Goal: Task Accomplishment & Management: Manage account settings

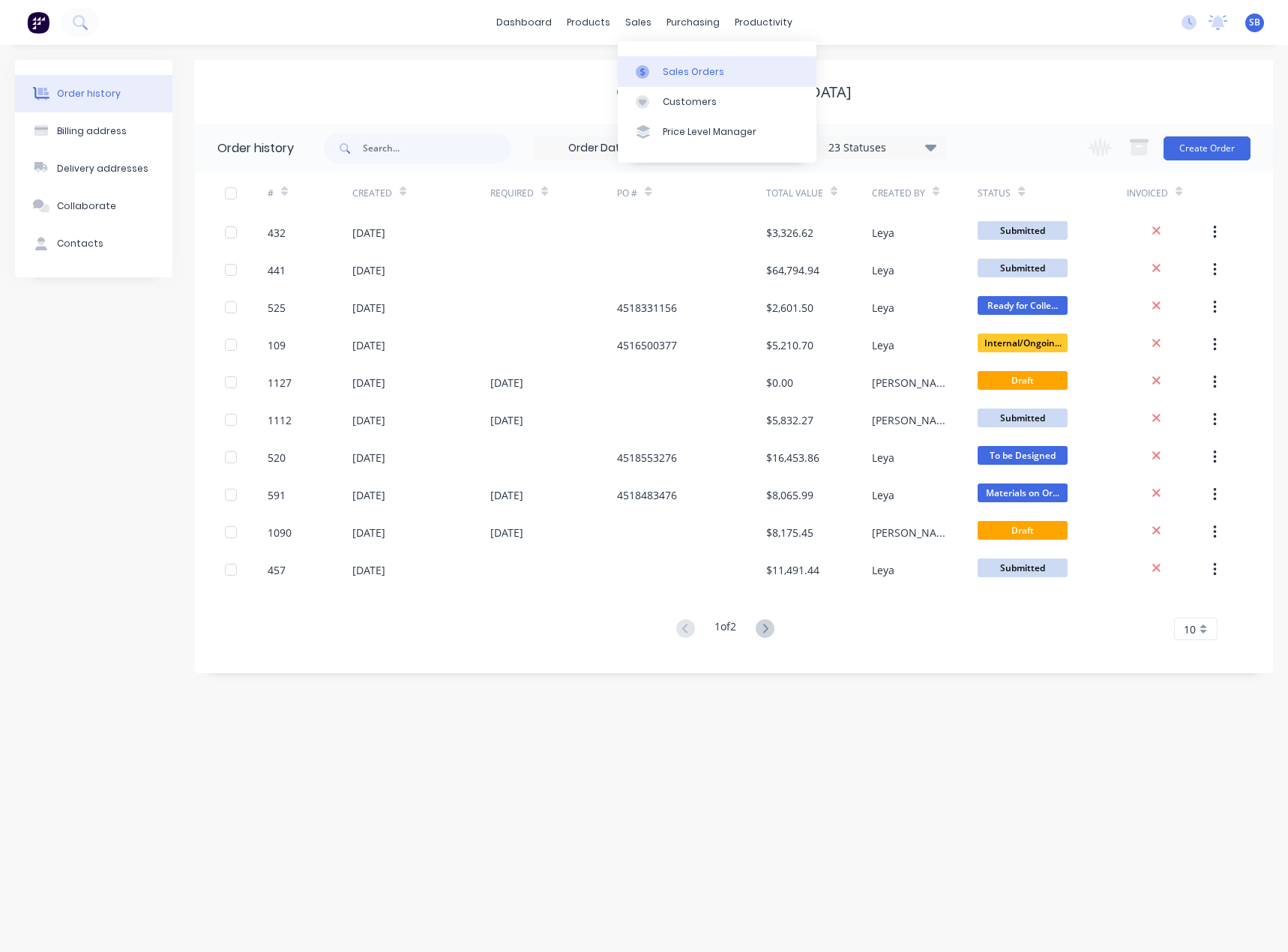
click at [664, 65] on div "Sales Orders" at bounding box center [694, 72] width 62 height 14
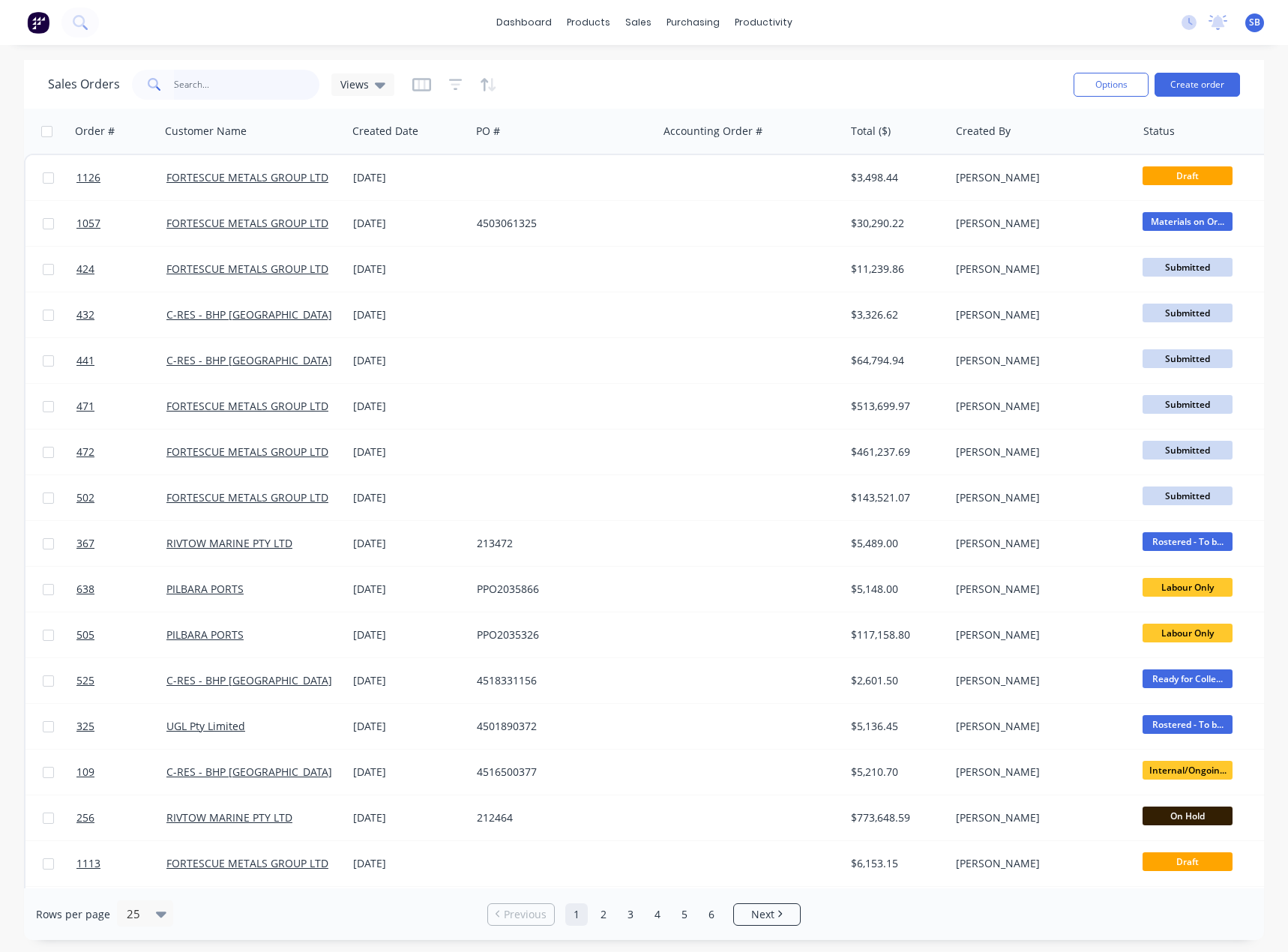
click at [216, 91] on input "text" at bounding box center [246, 85] width 147 height 30
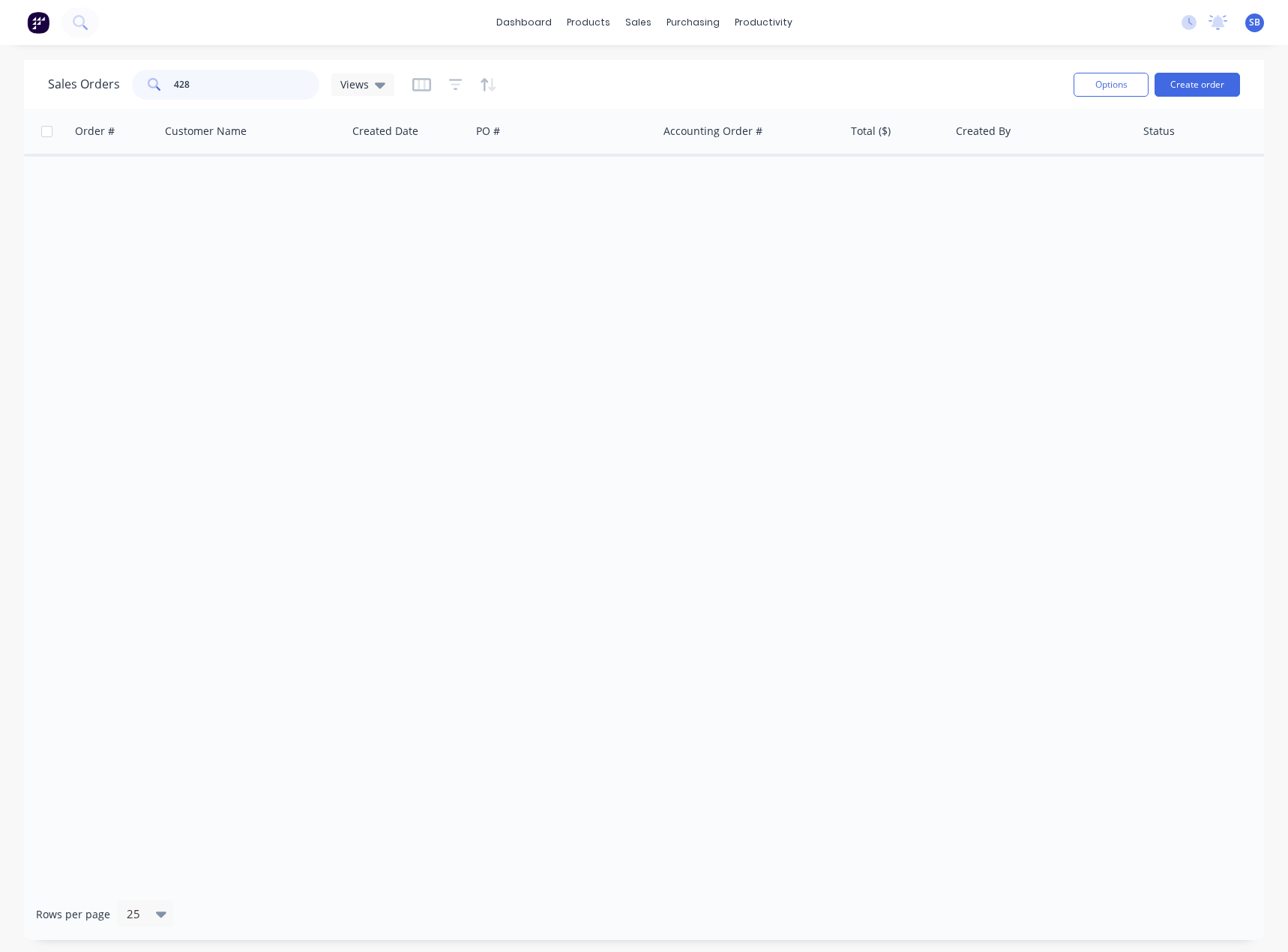
drag, startPoint x: 228, startPoint y: 91, endPoint x: 153, endPoint y: 92, distance: 75.0
click at [153, 92] on div "428" at bounding box center [225, 85] width 187 height 30
click at [340, 388] on div "Order # Customer Name Created Date PO # Accounting Order # Total ($) Created By…" at bounding box center [644, 498] width 1240 height 780
drag, startPoint x: 200, startPoint y: 83, endPoint x: 133, endPoint y: 95, distance: 68.1
click at [133, 95] on div "428" at bounding box center [225, 85] width 187 height 30
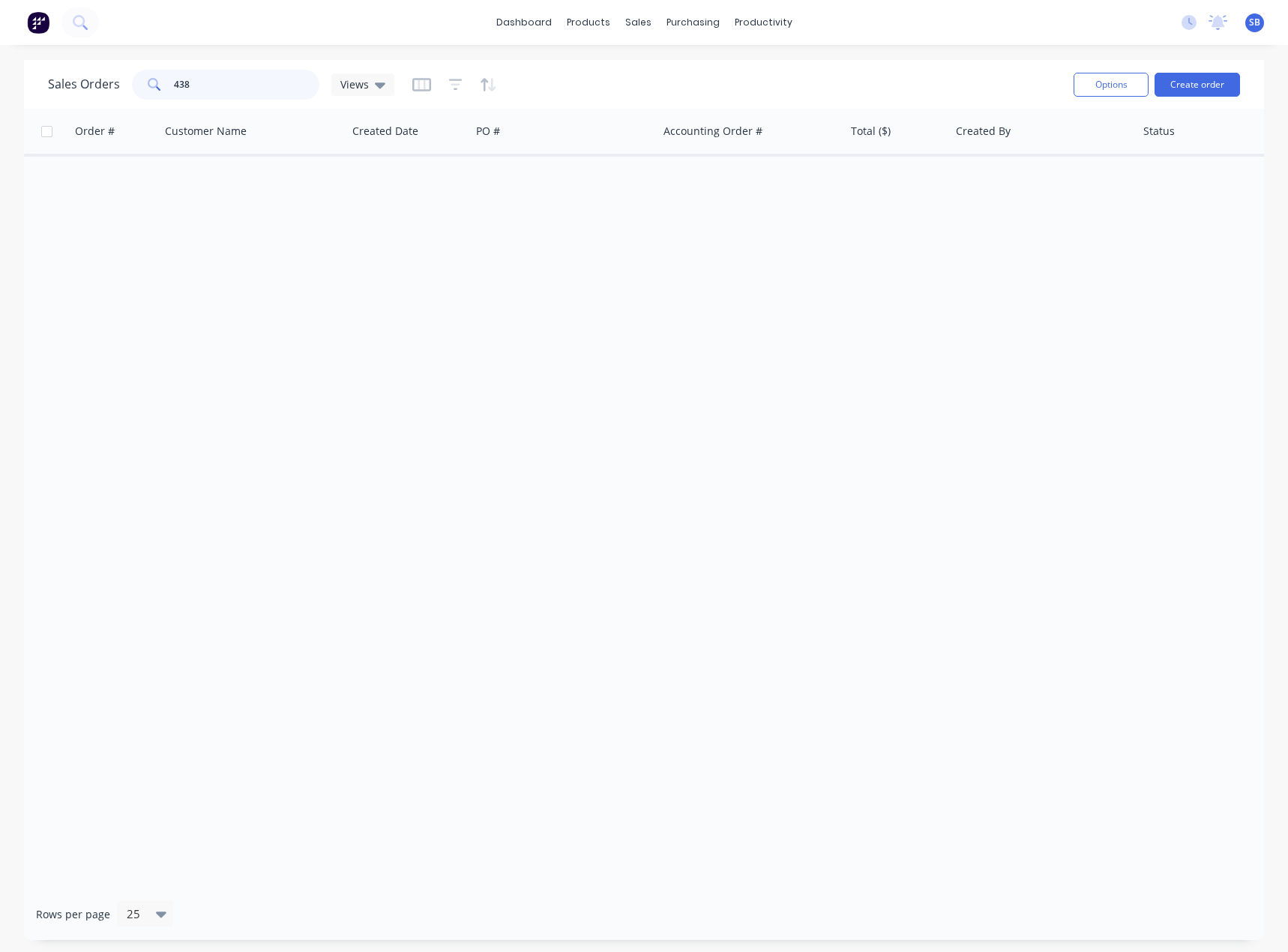
type input "438"
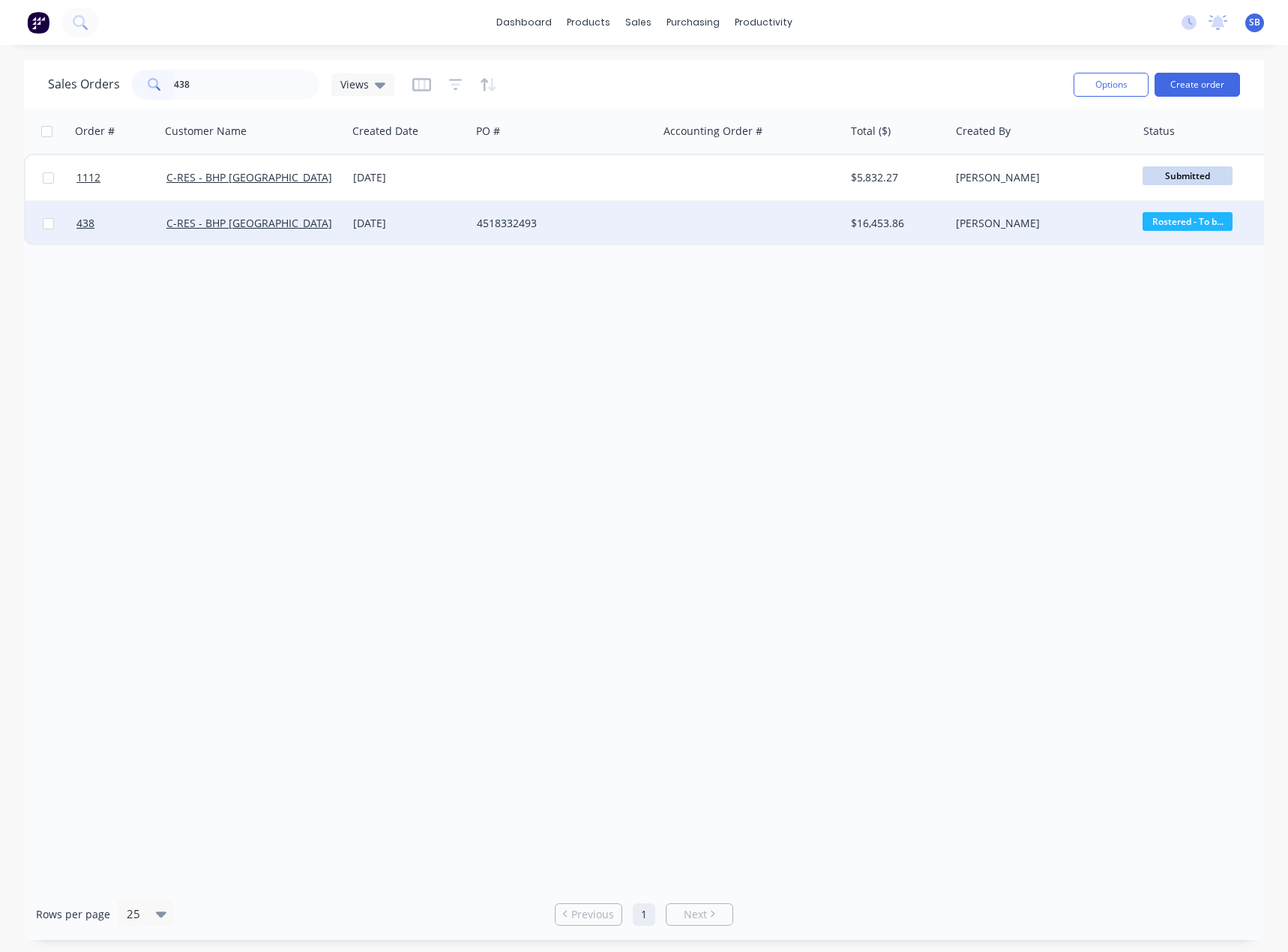
click at [364, 219] on div "08 Sep 2025" at bounding box center [409, 223] width 112 height 15
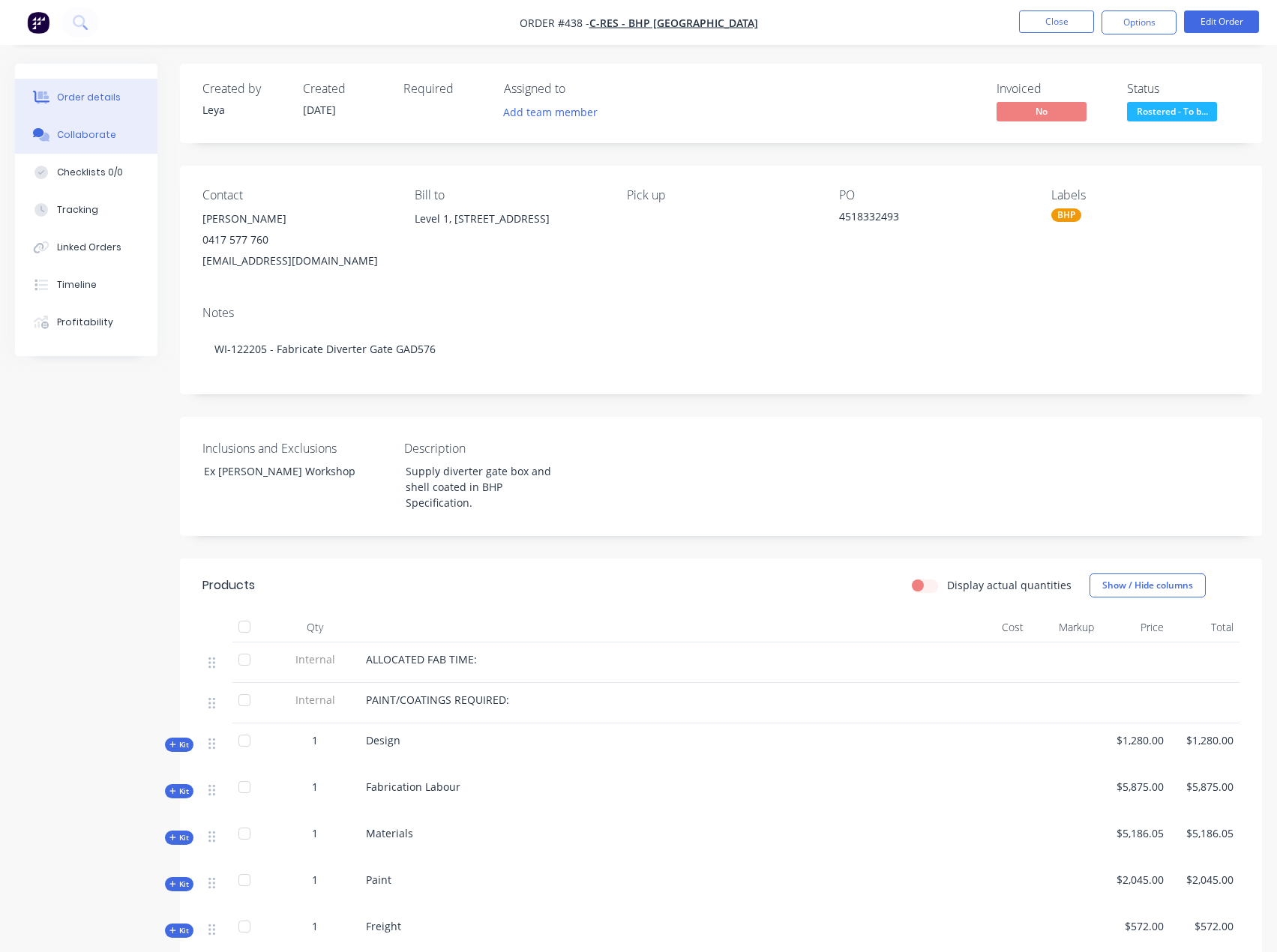
click at [53, 127] on button "Collaborate" at bounding box center [86, 136] width 143 height 38
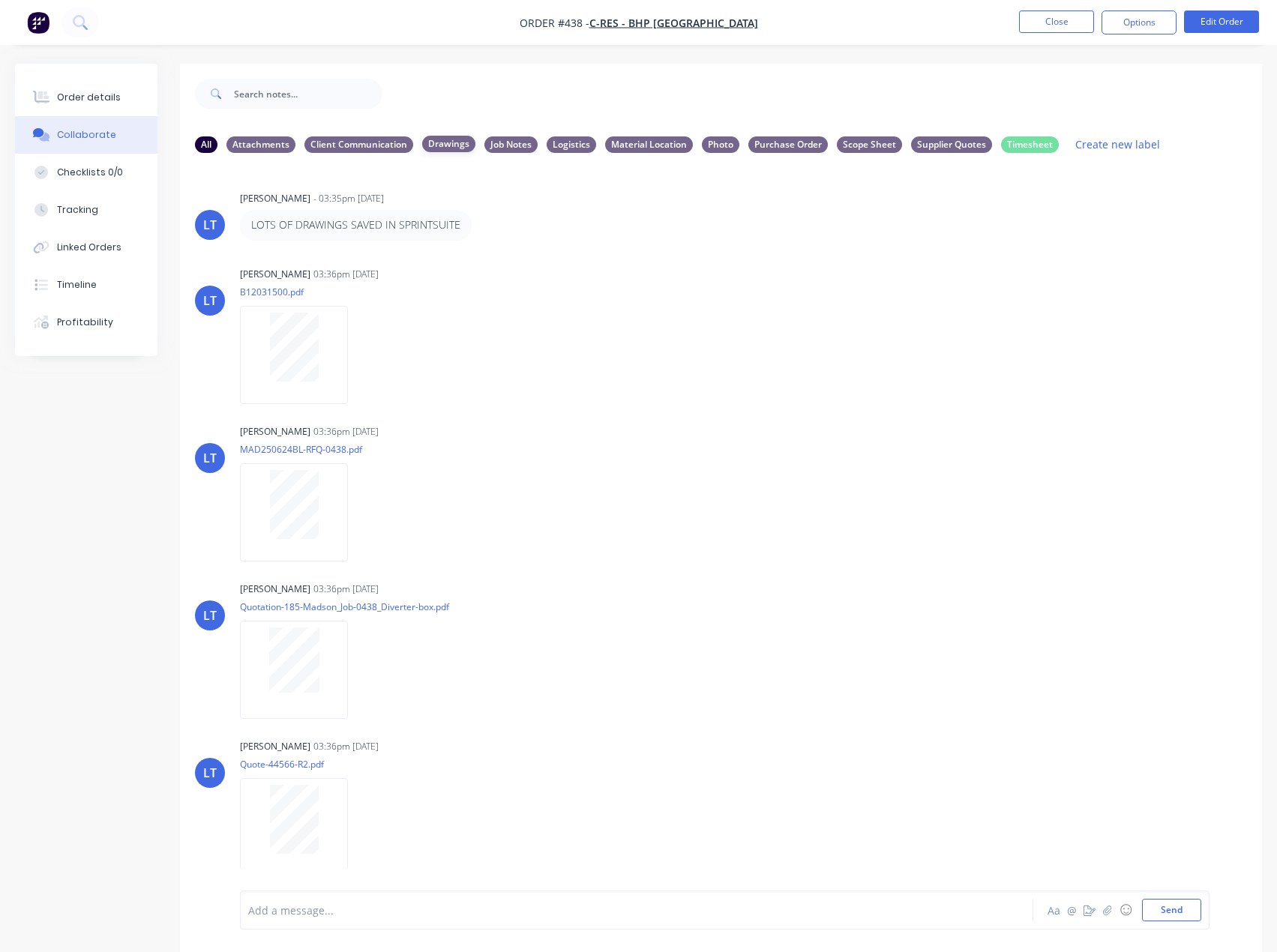
click at [442, 144] on div "Drawings" at bounding box center [448, 144] width 53 height 17
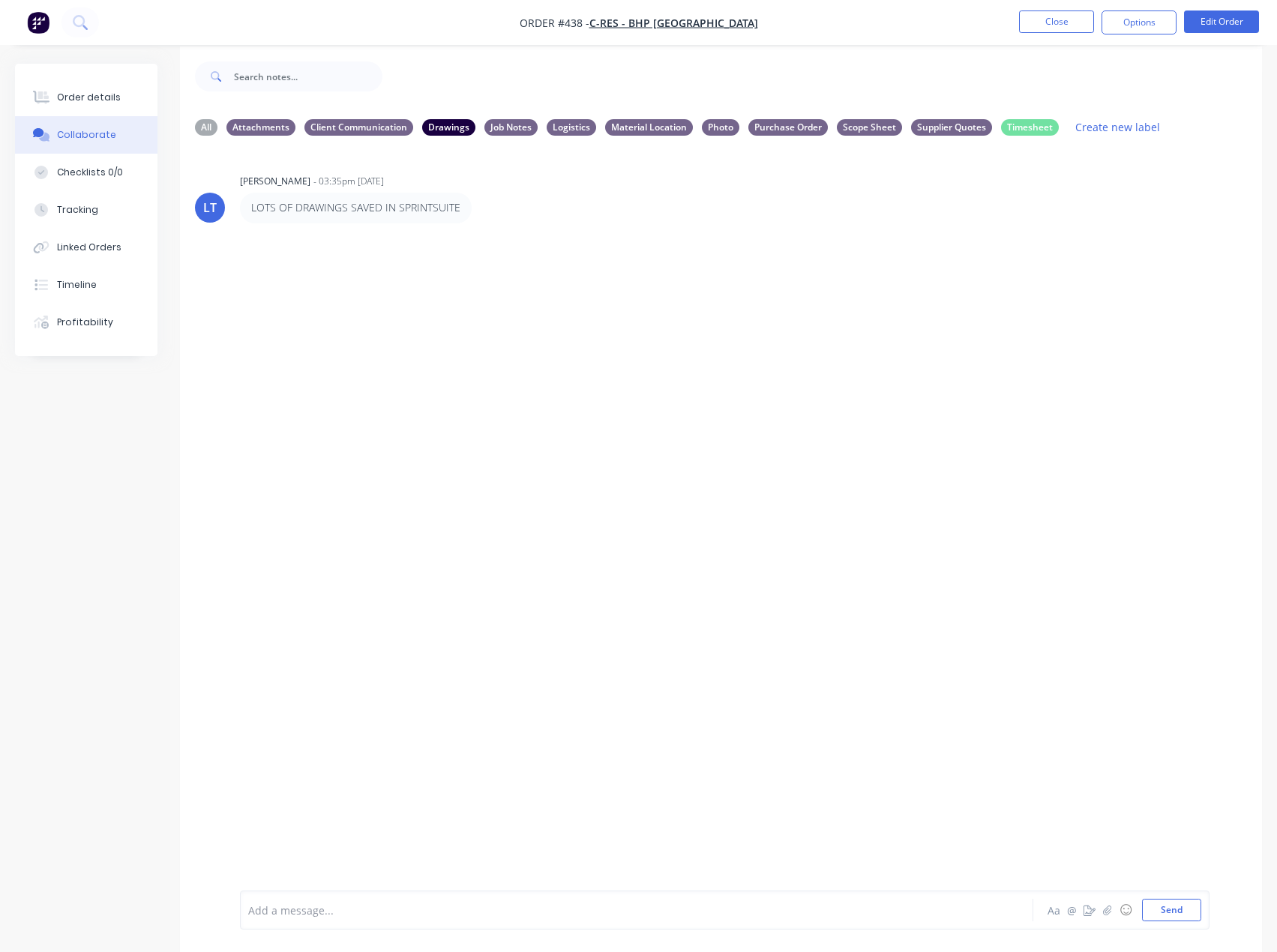
scroll to position [23, 0]
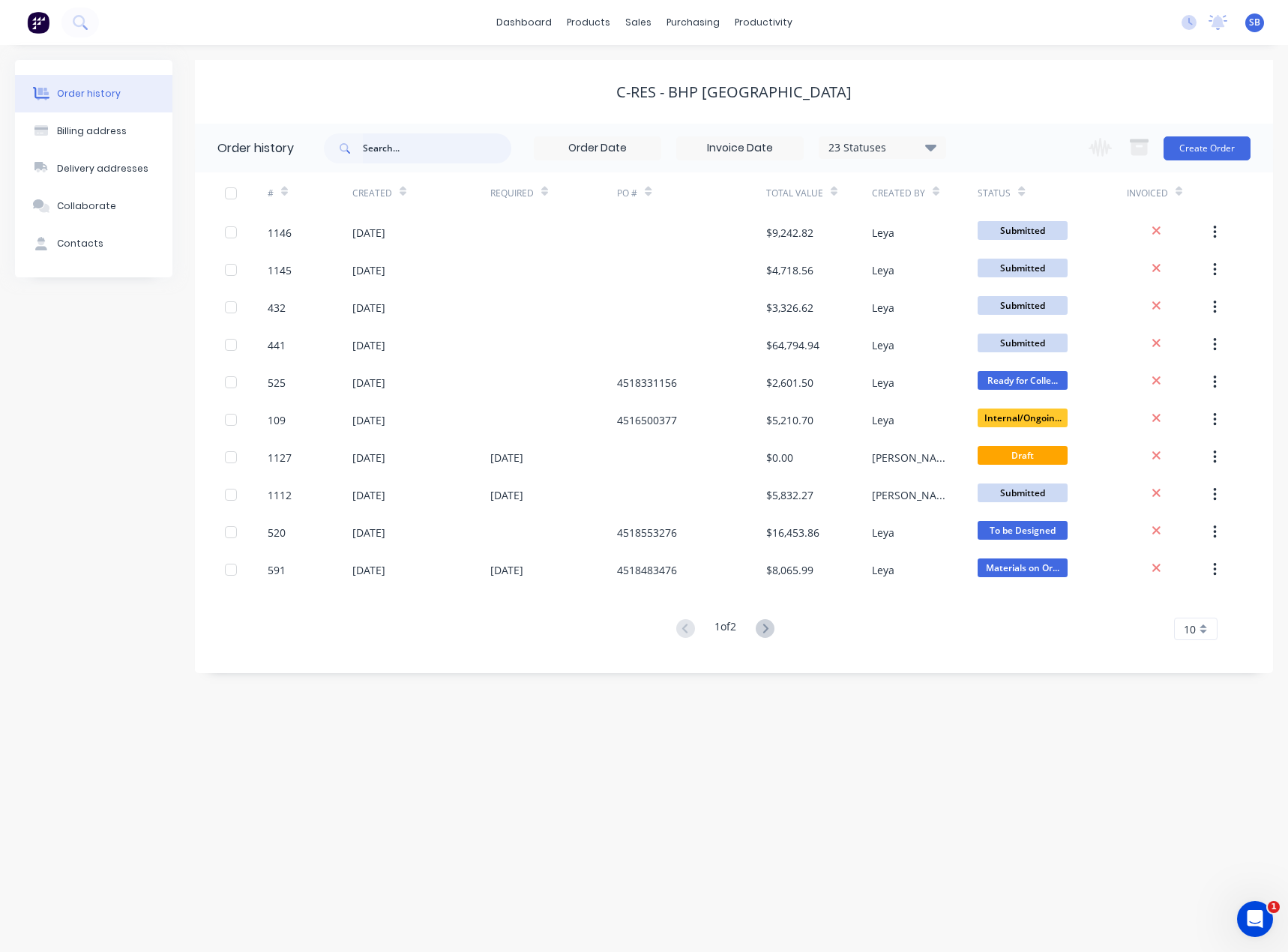
click at [390, 152] on input "text" at bounding box center [437, 149] width 149 height 30
type input "1126"
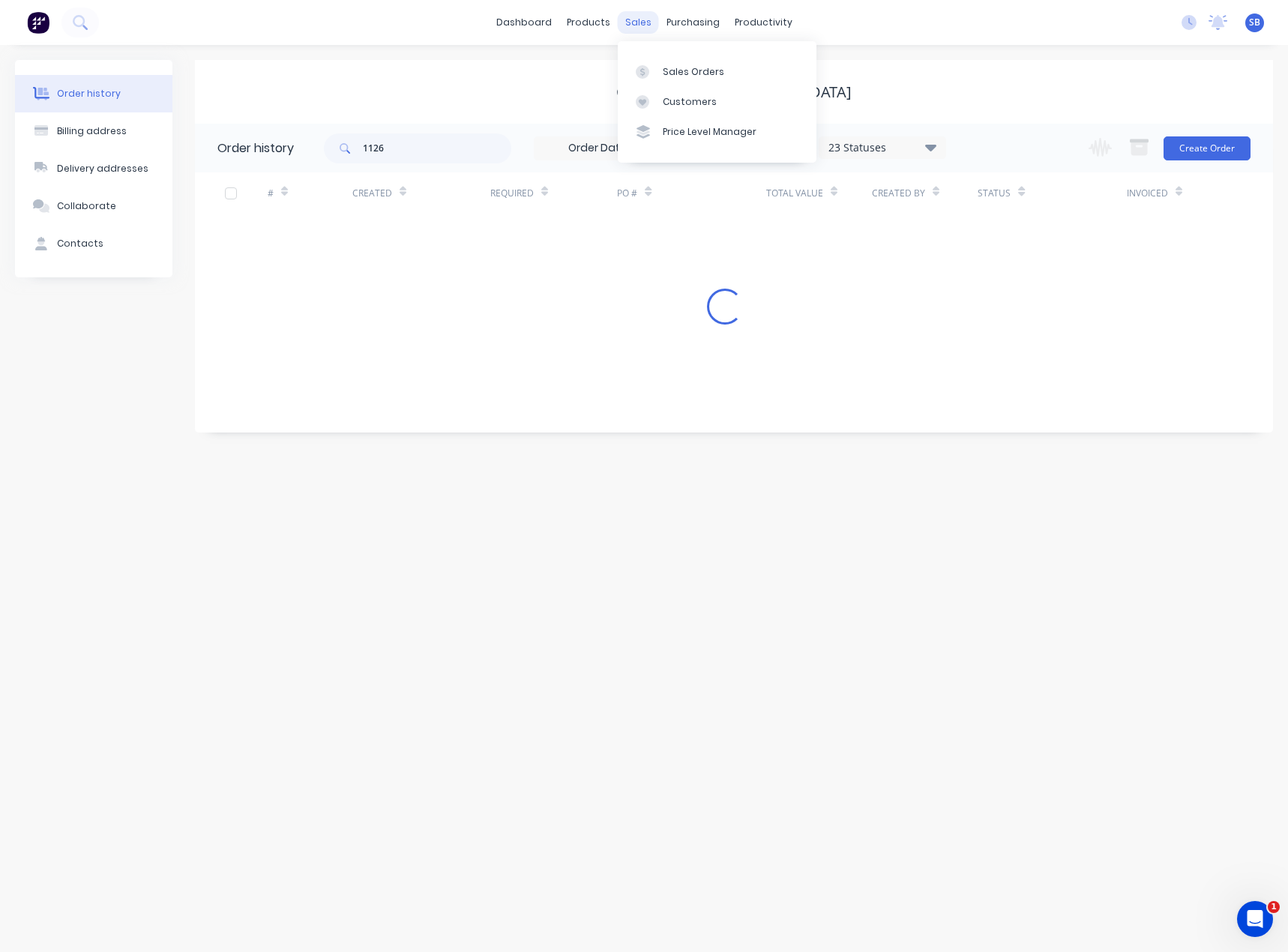
click at [636, 23] on div "sales" at bounding box center [638, 22] width 41 height 23
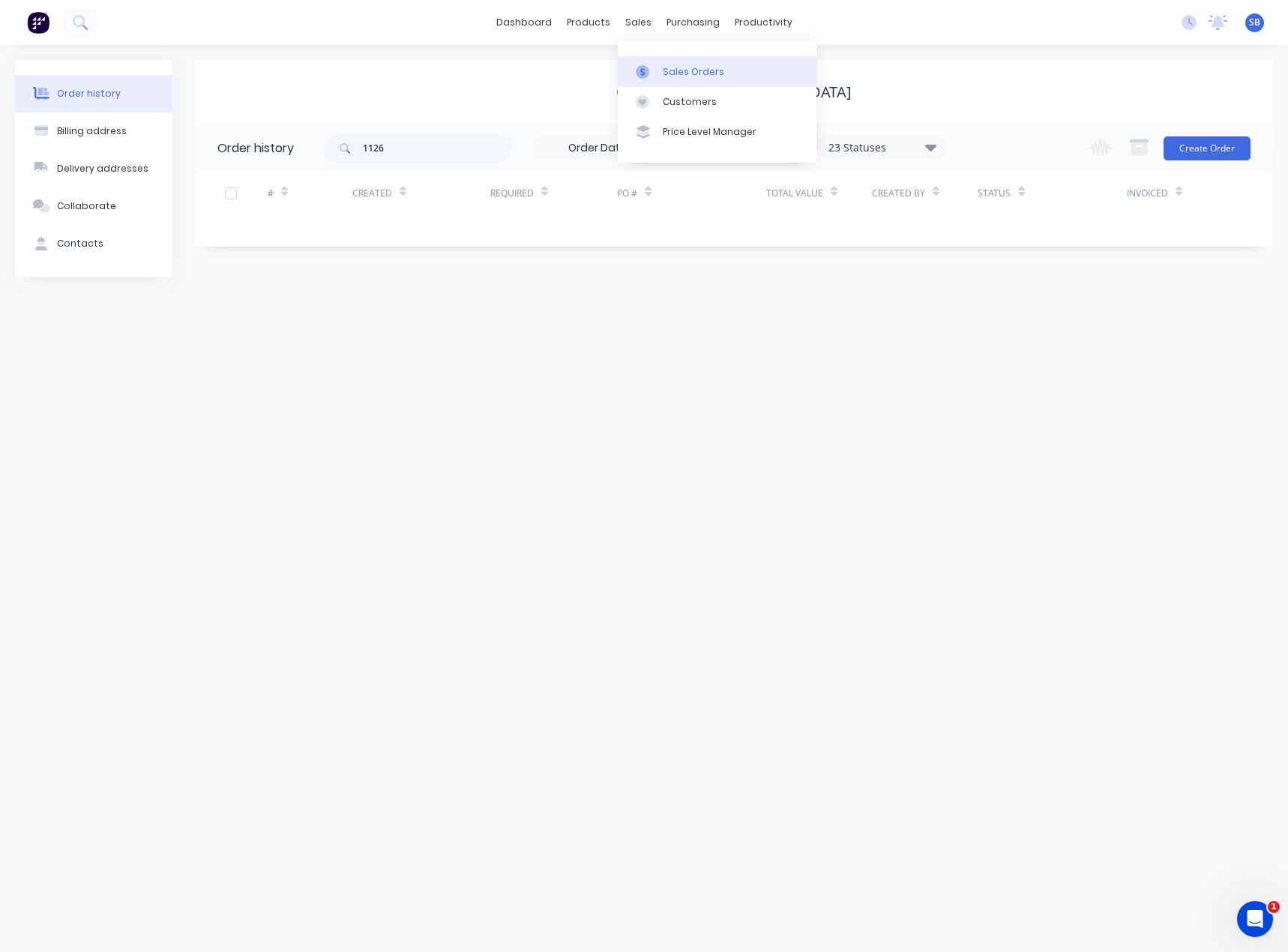
click at [688, 71] on div "Sales Orders" at bounding box center [694, 72] width 62 height 14
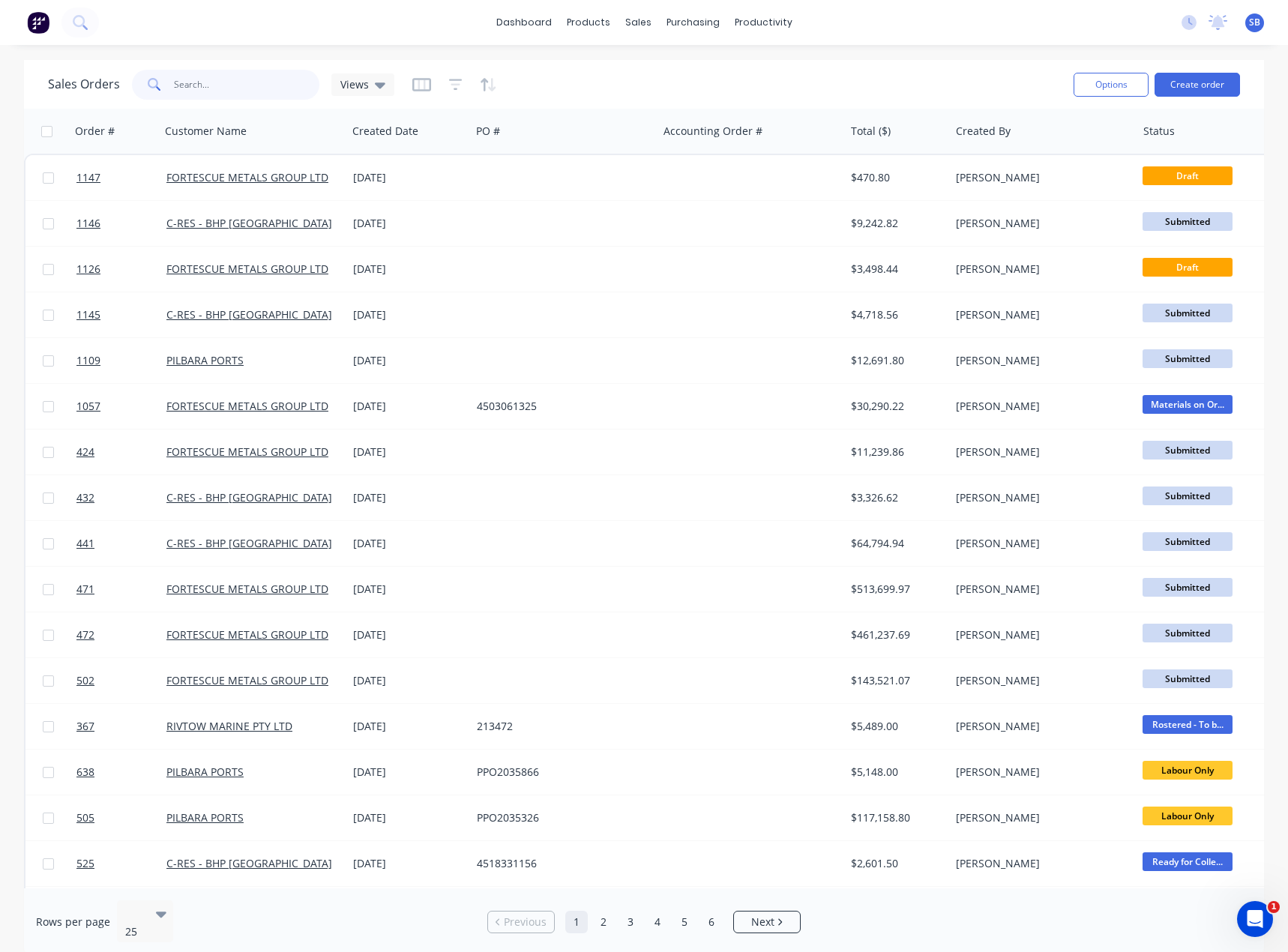
click at [220, 89] on input "text" at bounding box center [246, 85] width 147 height 30
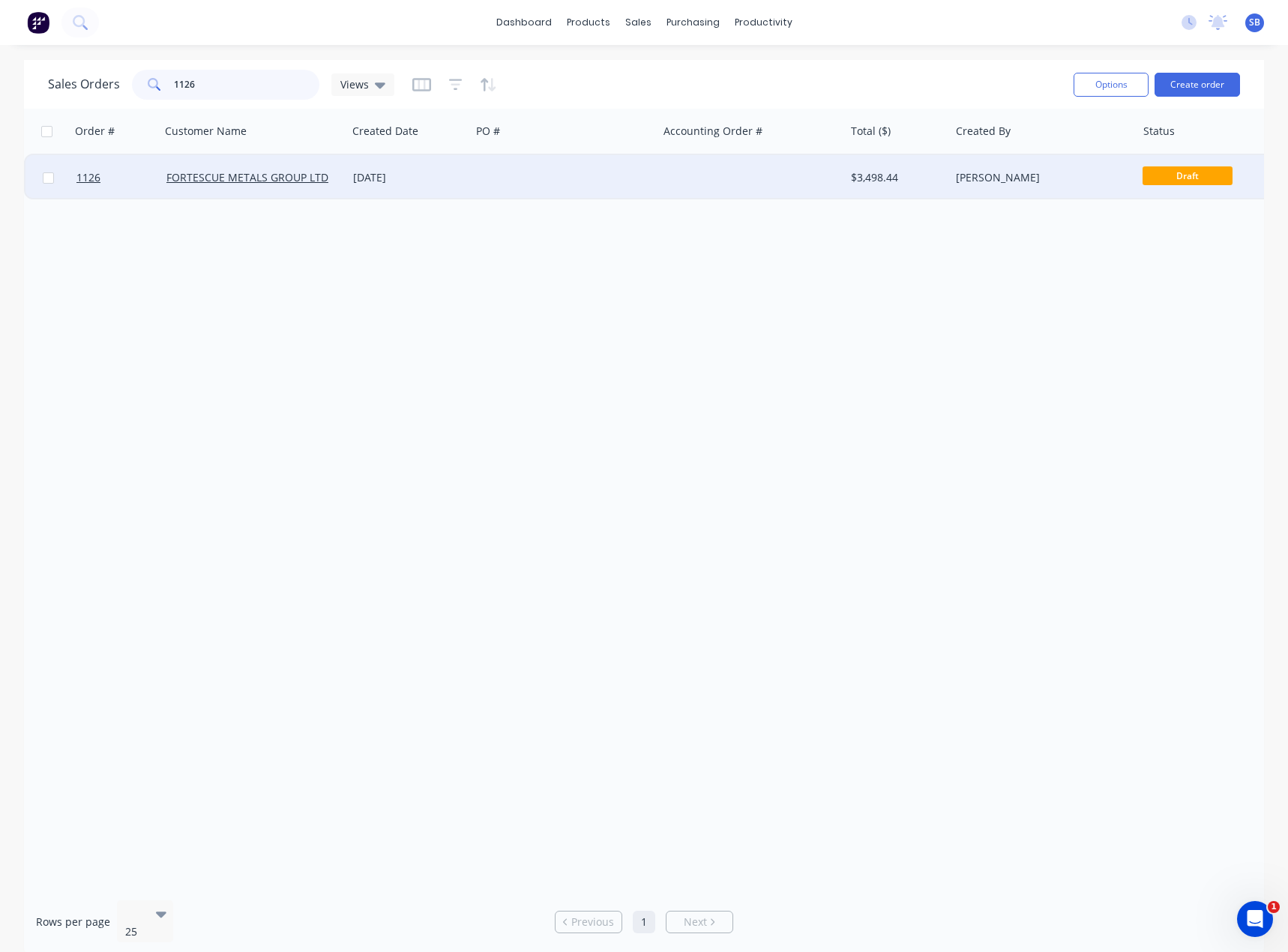
type input "1126"
click at [382, 175] on div "[DATE]" at bounding box center [409, 177] width 112 height 15
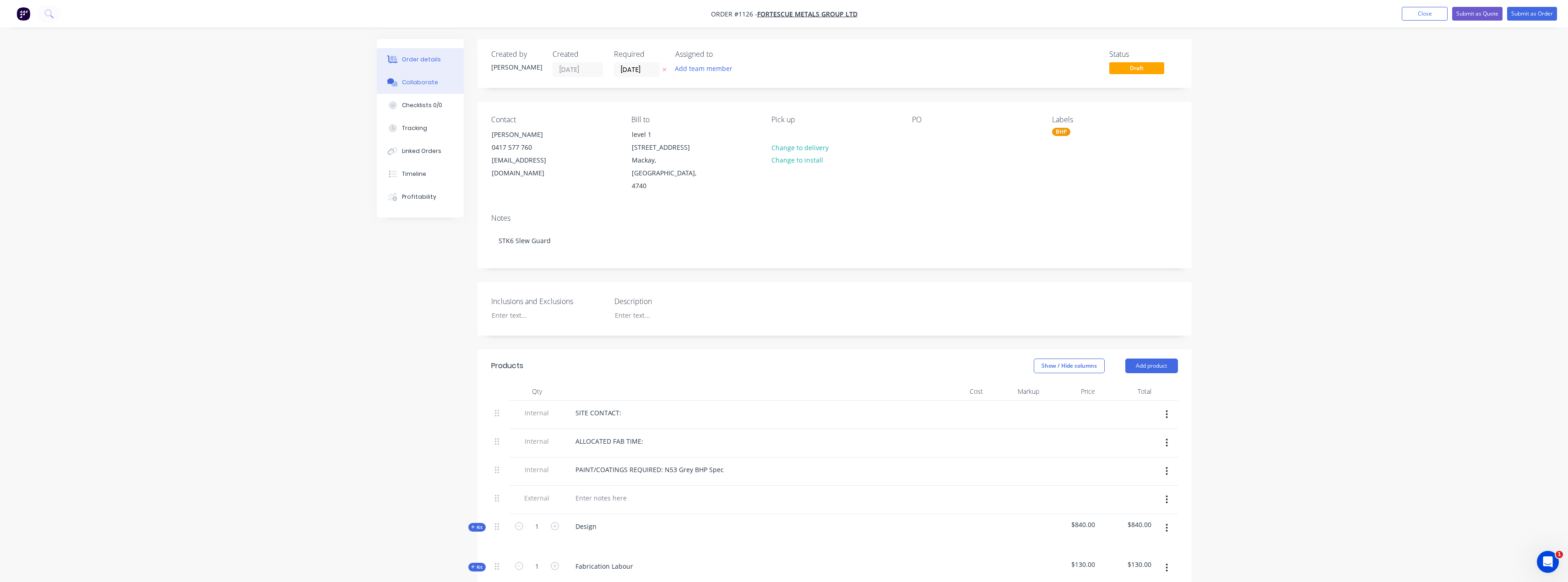
click at [423, 83] on div "Collaborate" at bounding box center [419, 83] width 36 height 9
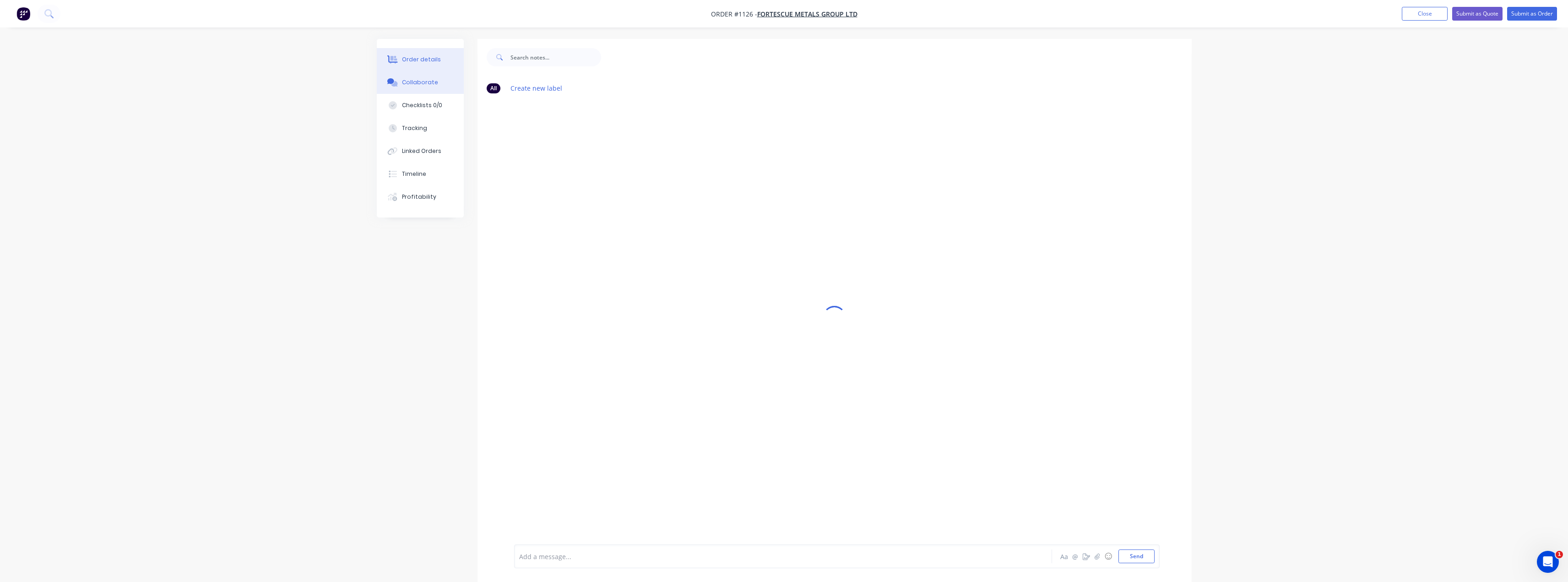
click at [424, 60] on div "Order details" at bounding box center [421, 60] width 39 height 9
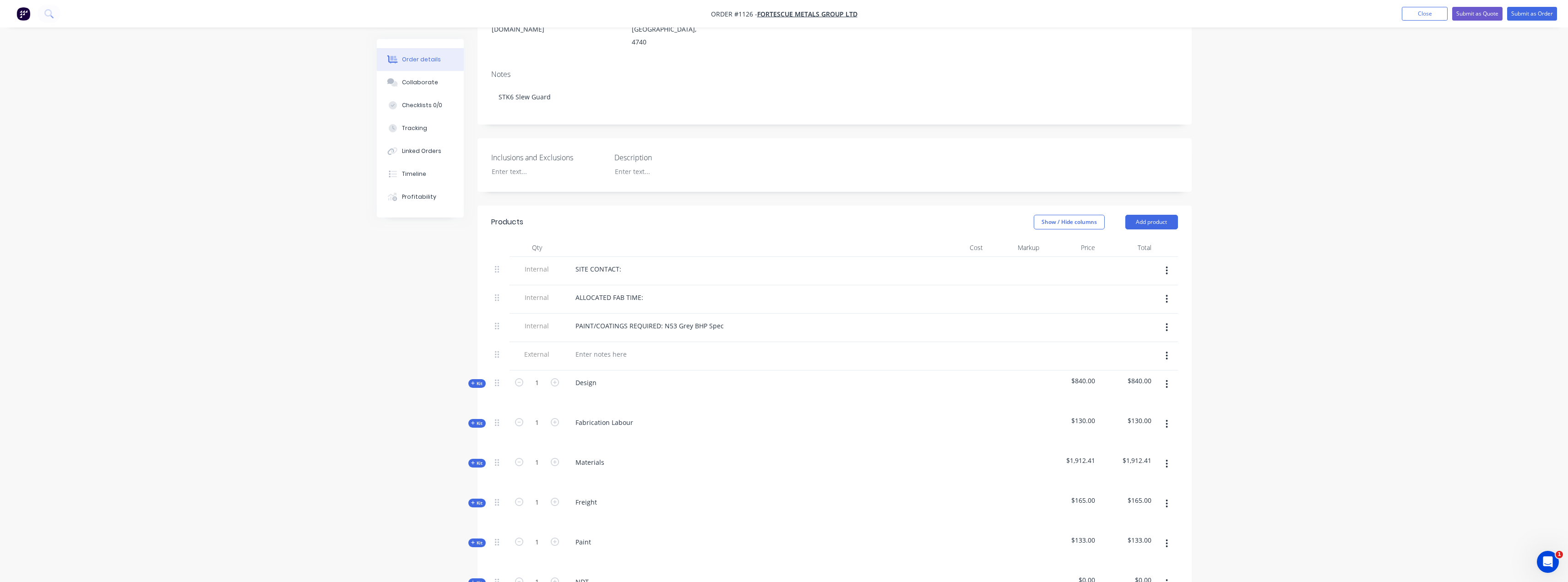
scroll to position [183, 0]
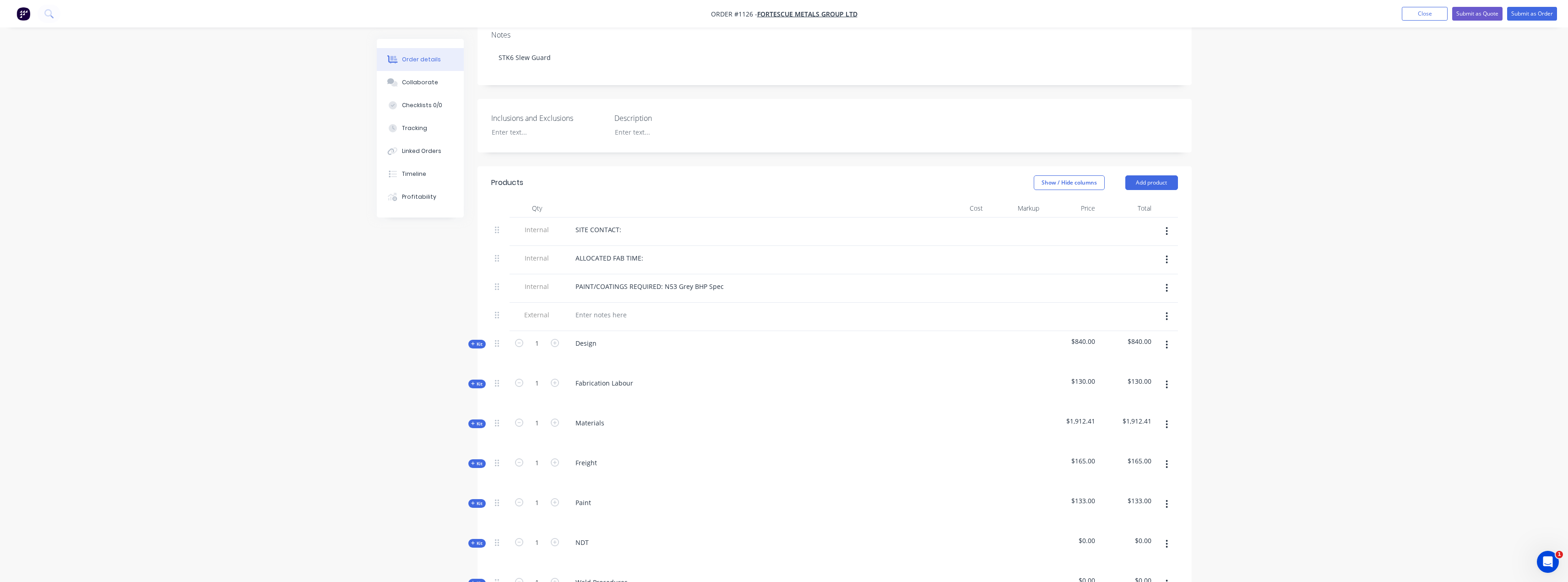
click at [472, 422] on icon at bounding box center [473, 424] width 4 height 4
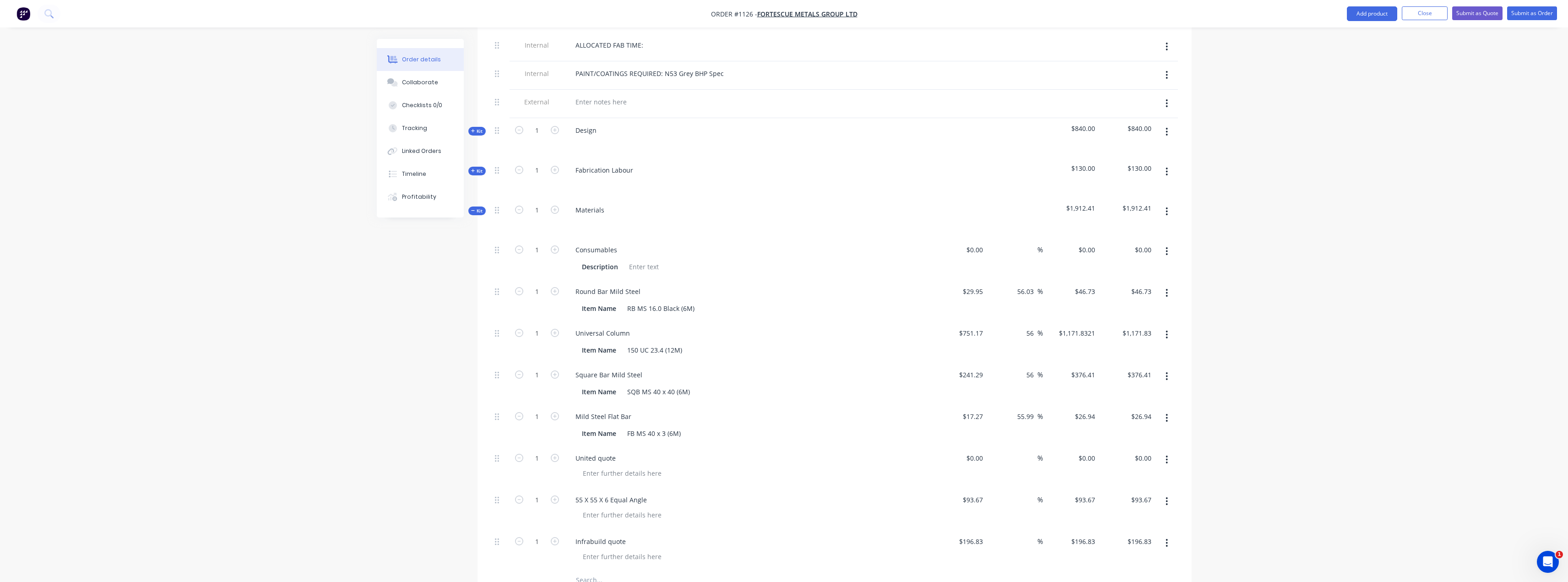
scroll to position [412, 0]
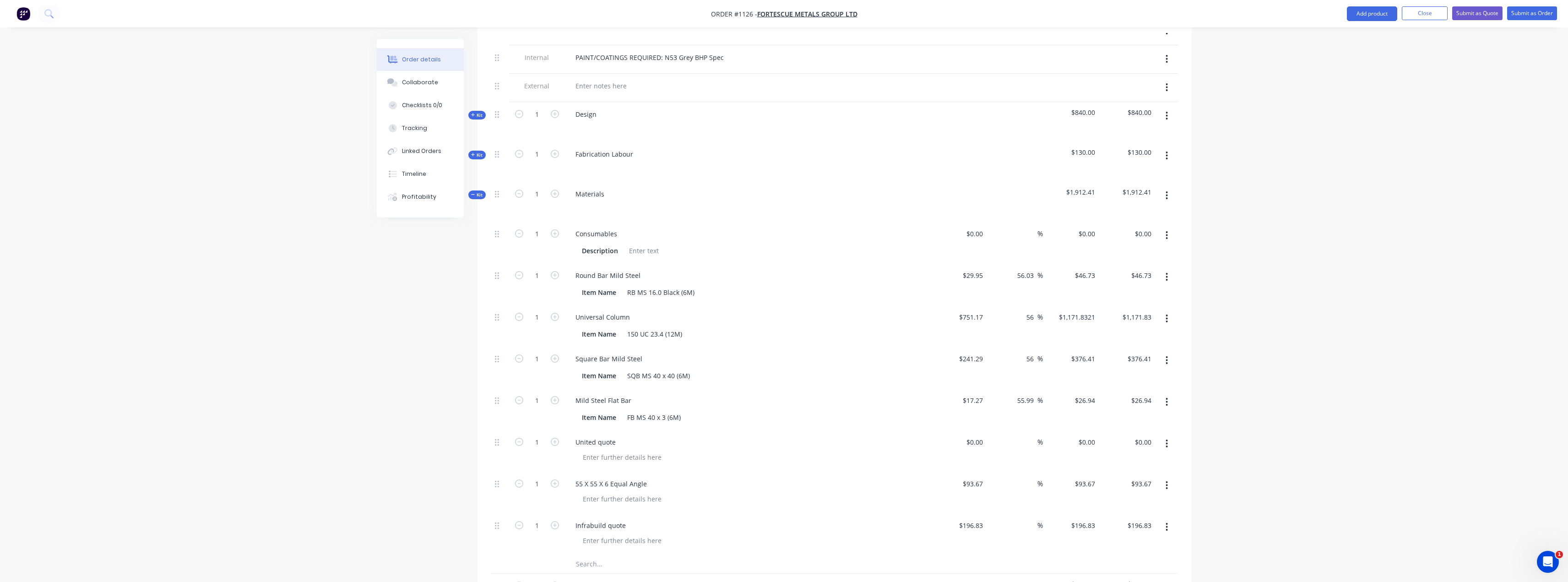
click at [786, 314] on icon "button" at bounding box center [1167, 318] width 2 height 10
click at [786, 373] on div "Delete" at bounding box center [1135, 379] width 71 height 13
click at [786, 438] on icon "button" at bounding box center [1167, 443] width 2 height 10
click at [786, 497] on div "Delete" at bounding box center [1135, 504] width 71 height 13
click at [611, 472] on input "text" at bounding box center [667, 481] width 183 height 18
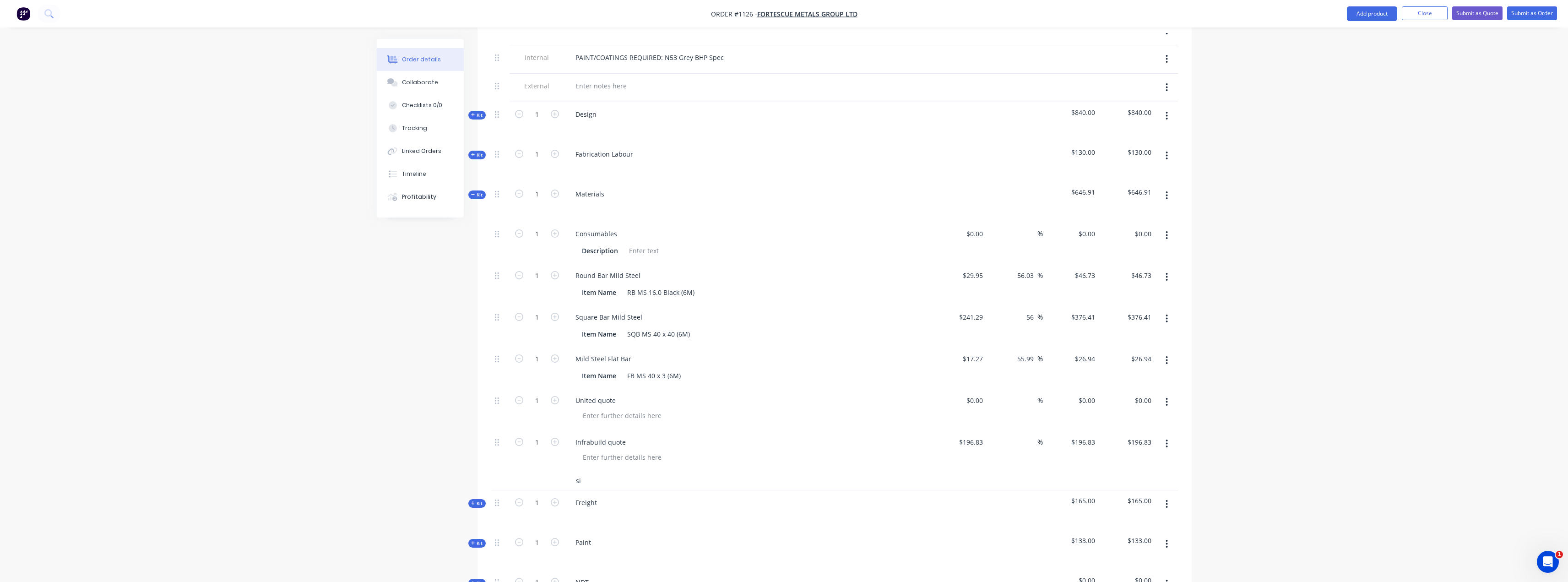
type input "s"
type input "[PERSON_NAME] Quote"
click at [648, 490] on button "Add [PERSON_NAME] Quote to kit" at bounding box center [705, 505] width 275 height 29
click at [786, 430] on div "$196.83 $196.83" at bounding box center [1071, 451] width 56 height 41
click at [786, 435] on input "196.83" at bounding box center [972, 442] width 29 height 13
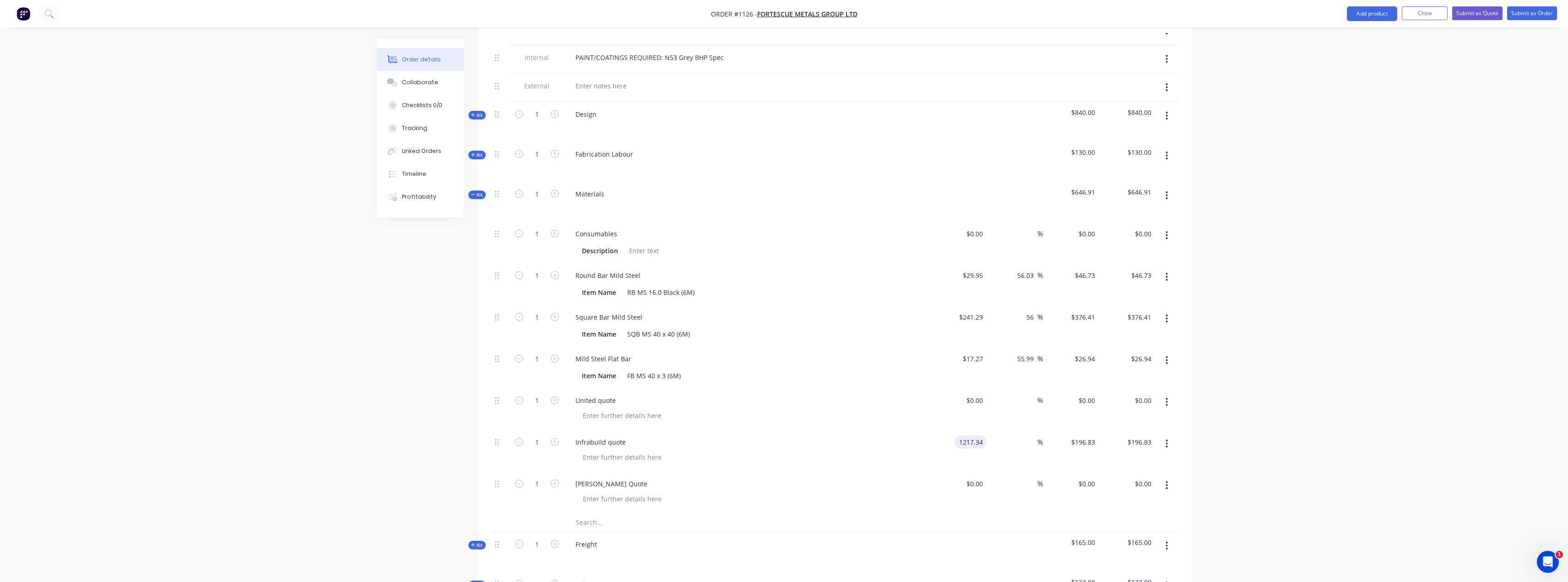
type input "$1,217.34"
click at [786, 492] on div at bounding box center [751, 499] width 352 height 13
click at [601, 513] on input "text" at bounding box center [667, 522] width 183 height 18
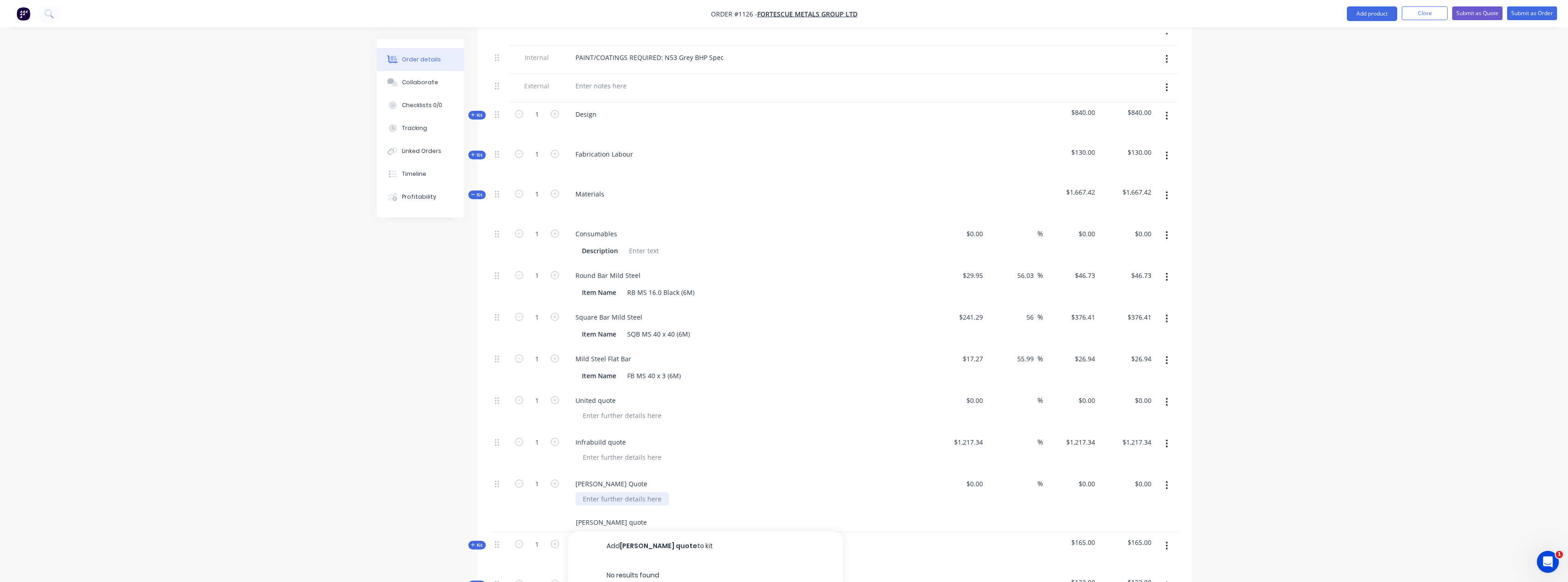
type input "[PERSON_NAME] quote"
click at [685, 531] on button "Add [PERSON_NAME] quote to kit" at bounding box center [705, 546] width 275 height 29
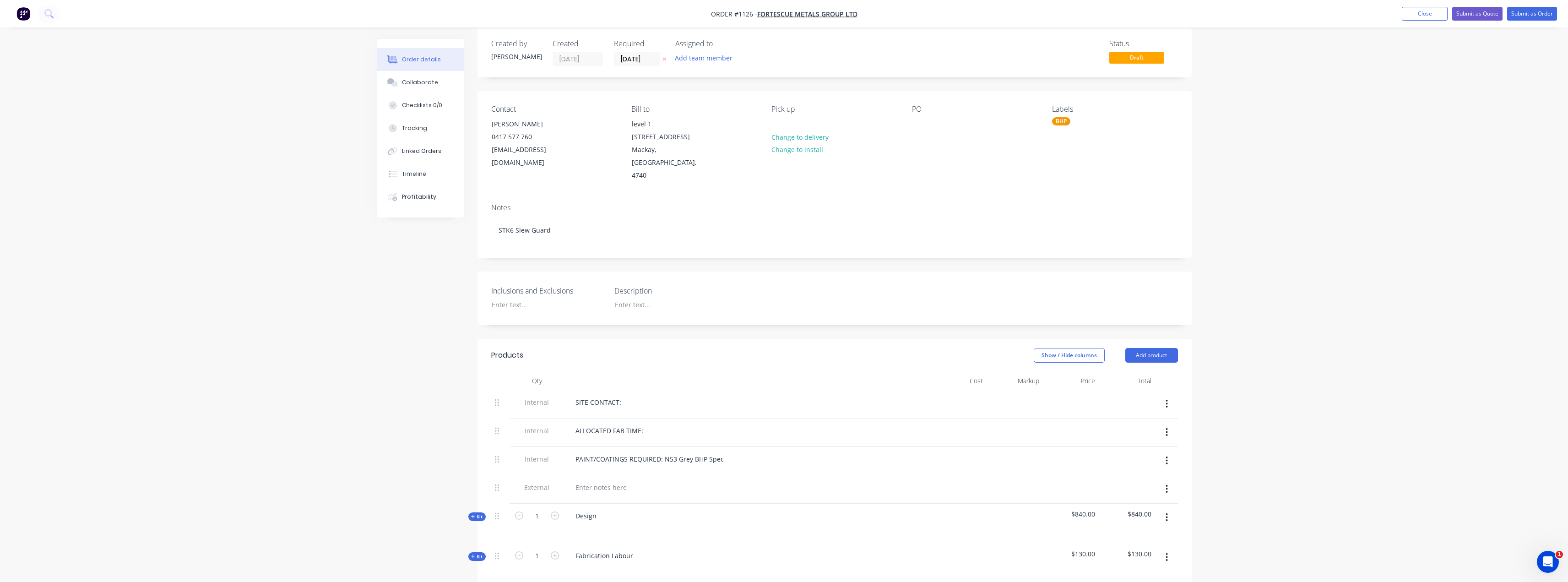
scroll to position [0, 0]
